Goal: Navigation & Orientation: Find specific page/section

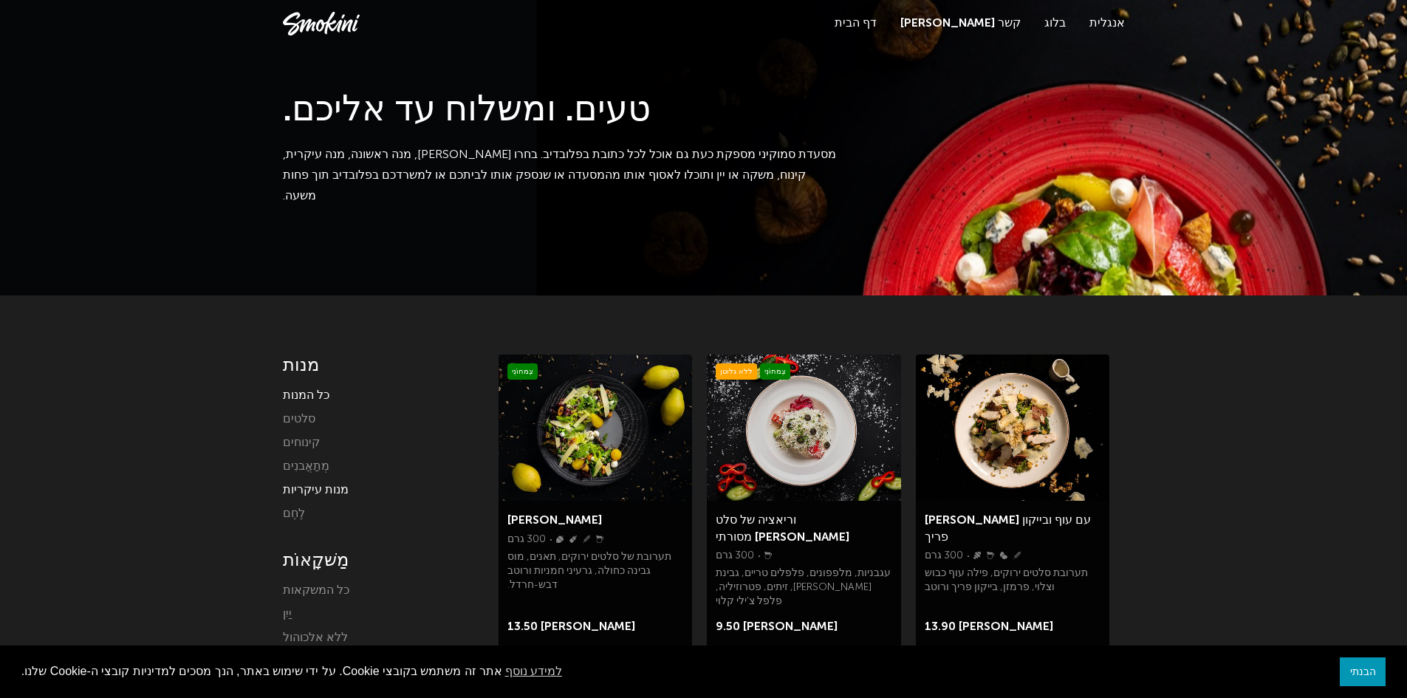
click at [325, 491] on font "מנות עיקריות" at bounding box center [316, 491] width 66 height 12
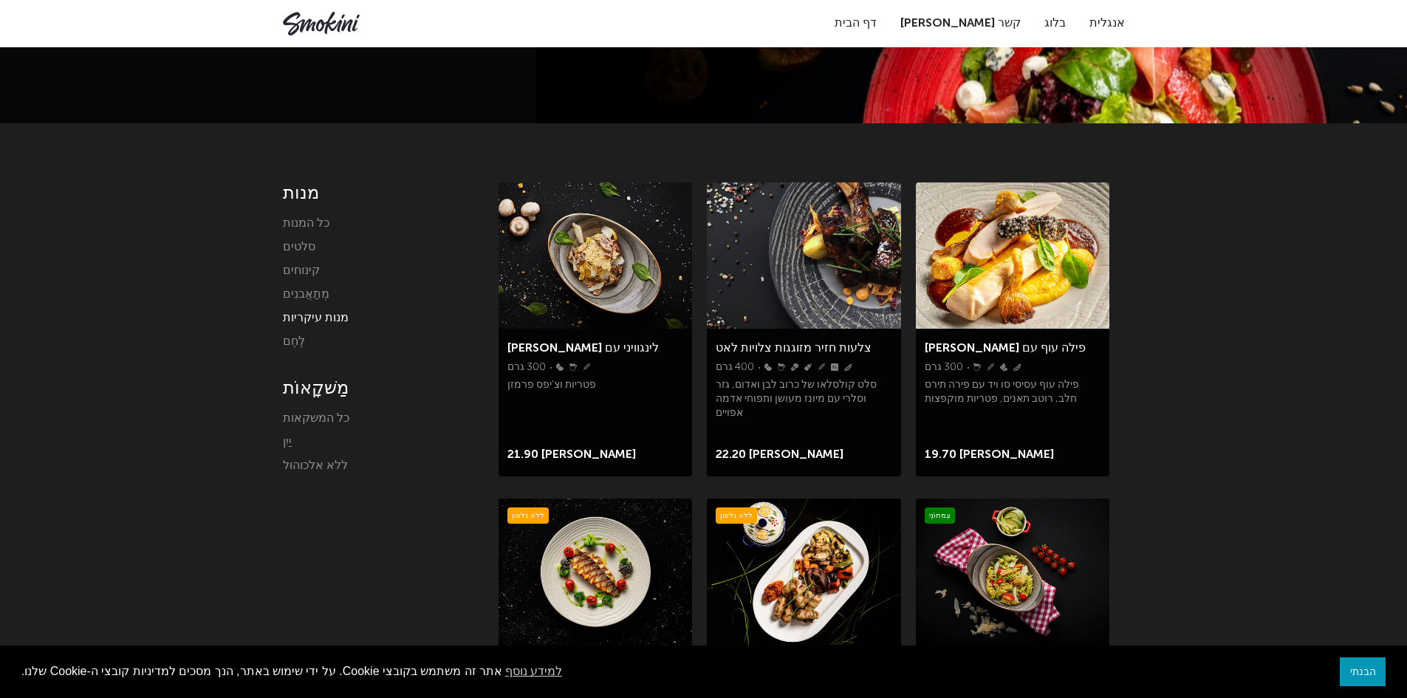
scroll to position [148, 0]
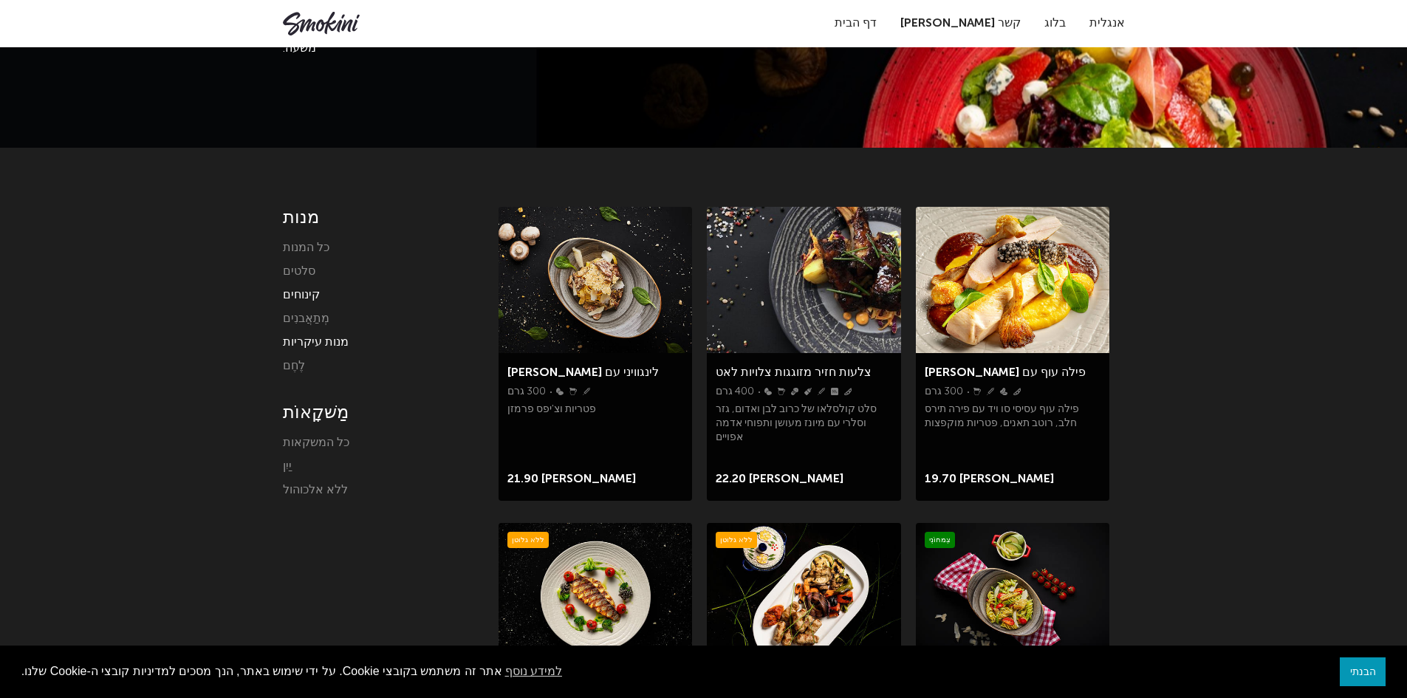
click at [308, 295] on font "קינוחים" at bounding box center [301, 296] width 37 height 12
